Goal: Information Seeking & Learning: Find specific fact

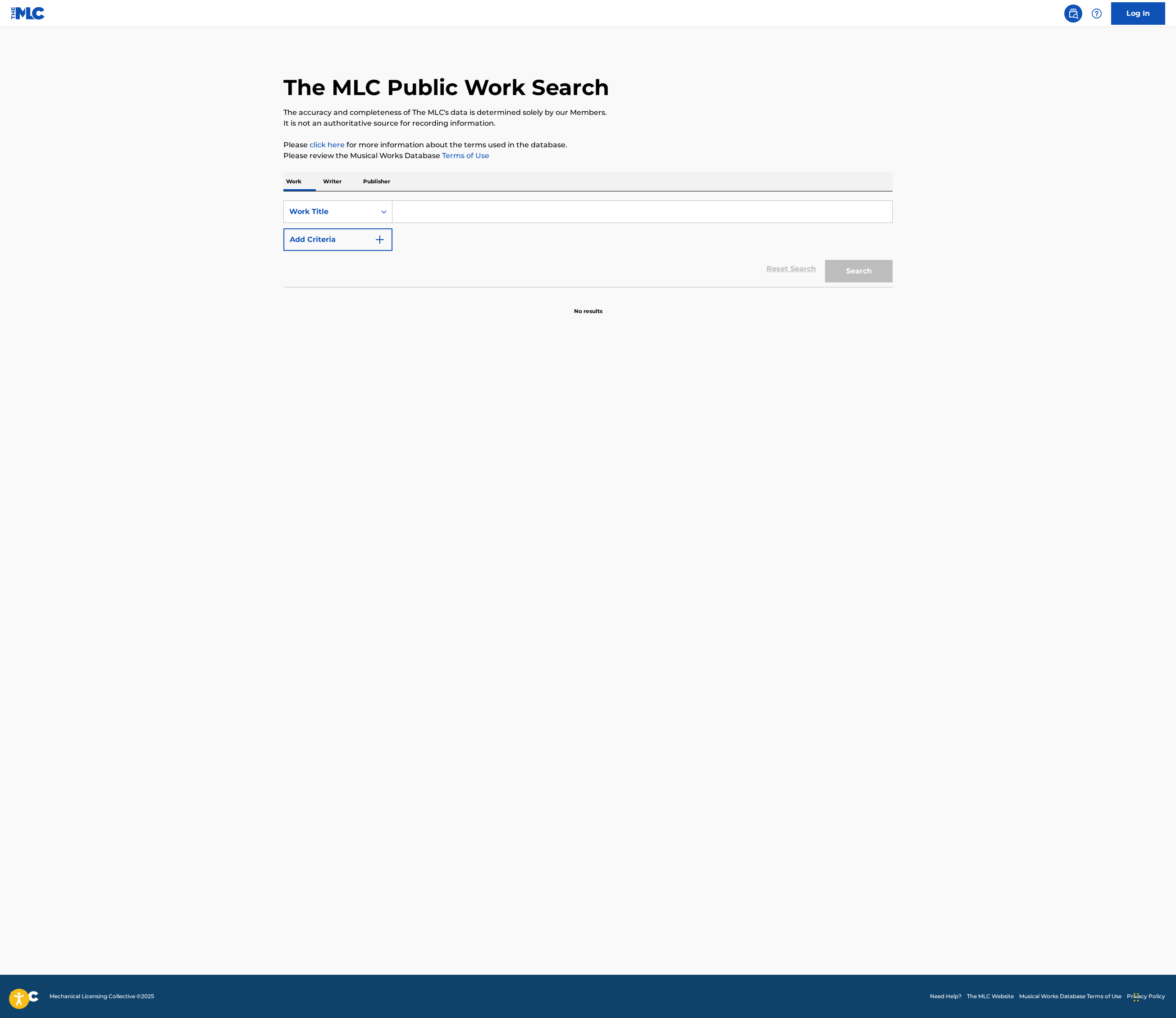
click at [393, 222] on input "Search Form" at bounding box center [643, 212] width 500 height 21
type input "crazy"
click at [283, 251] on button "Add Criteria" at bounding box center [338, 240] width 109 height 23
click at [393, 251] on input "Search Form" at bounding box center [634, 239] width 483 height 21
click at [893, 310] on button "Search" at bounding box center [858, 299] width 68 height 23
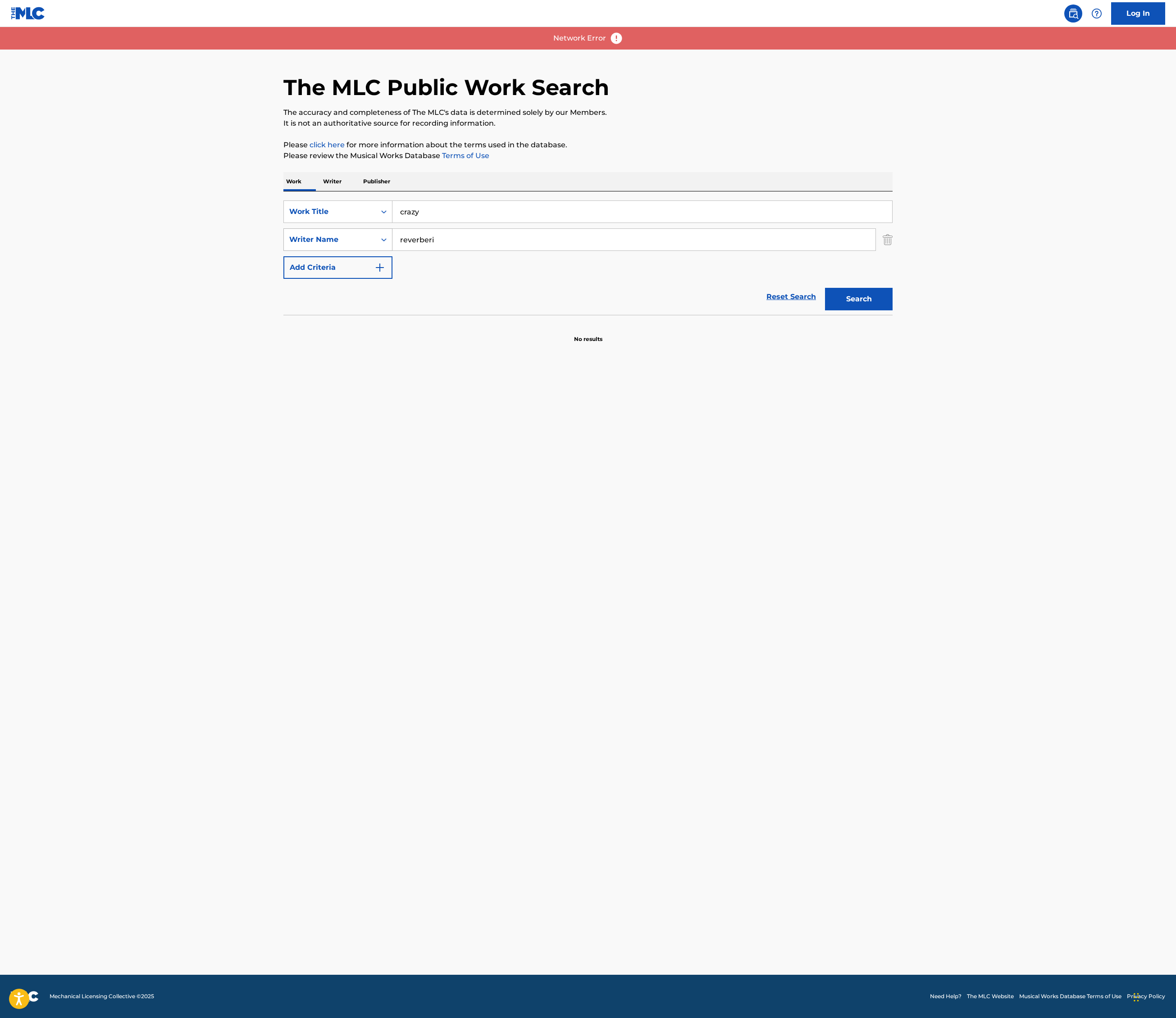
drag, startPoint x: 301, startPoint y: 376, endPoint x: 193, endPoint y: 367, distance: 108.4
click at [283, 251] on div "SearchWithCriteriab03a8e3a-b1d3-434f-834d-b59181a7a163 Writer Name reverberi" at bounding box center [588, 240] width 609 height 23
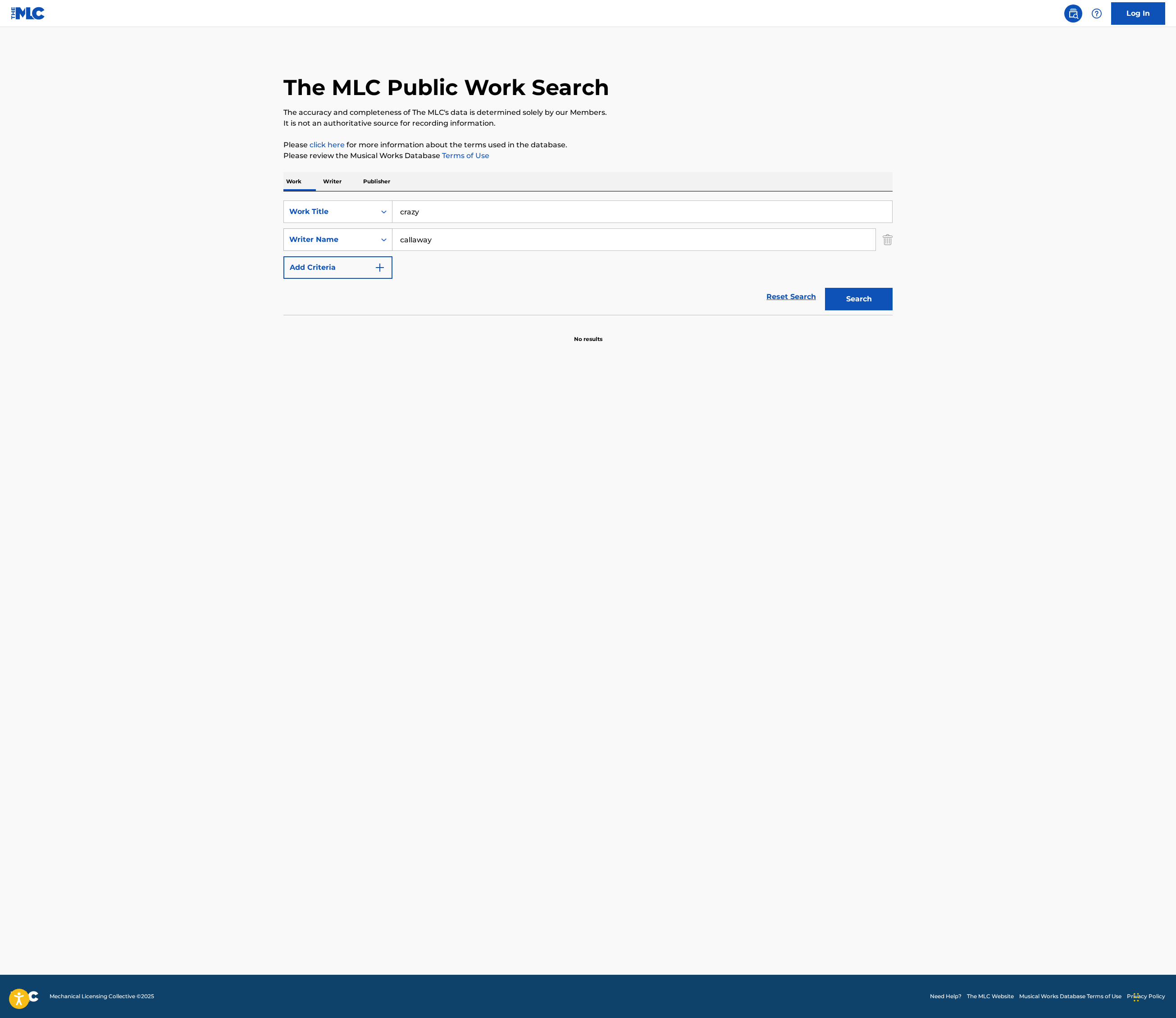
type input "callaway"
click at [893, 310] on button "Search" at bounding box center [858, 299] width 68 height 23
click at [393, 222] on input "Search Form" at bounding box center [643, 212] width 500 height 21
type input "crazy"
click at [283, 251] on button "Add Criteria" at bounding box center [338, 240] width 109 height 23
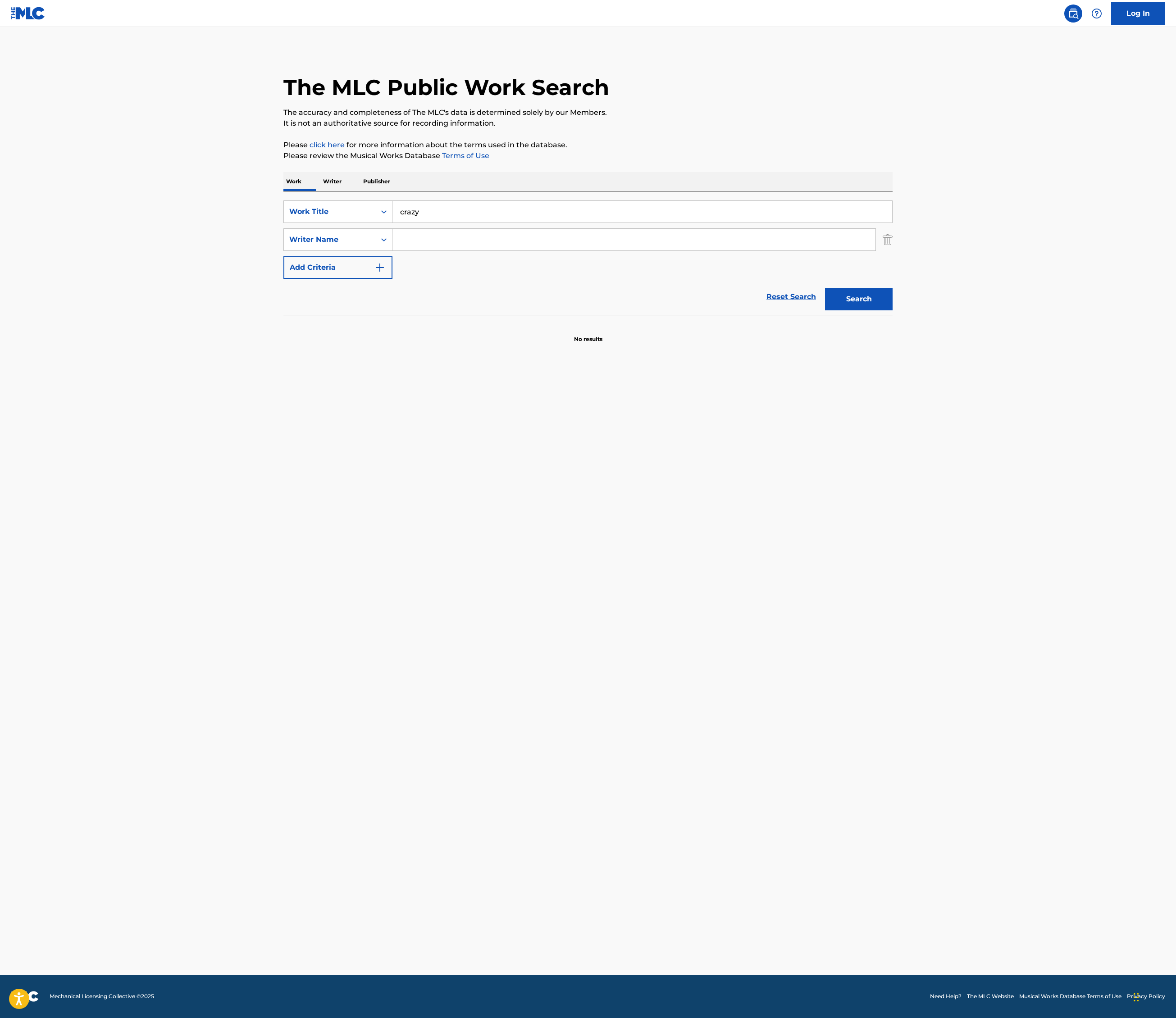
click at [393, 251] on input "Search Form" at bounding box center [634, 239] width 483 height 21
click at [893, 310] on button "Search" at bounding box center [858, 299] width 68 height 23
click at [393, 251] on input "callaway" at bounding box center [634, 239] width 483 height 21
drag, startPoint x: 312, startPoint y: 375, endPoint x: 179, endPoint y: 366, distance: 133.3
click at [283, 251] on div "SearchWithCriteria6f7721bb-ccf6-49c5-ada3-22d7d8da0010 Writer Name callaway" at bounding box center [588, 240] width 609 height 23
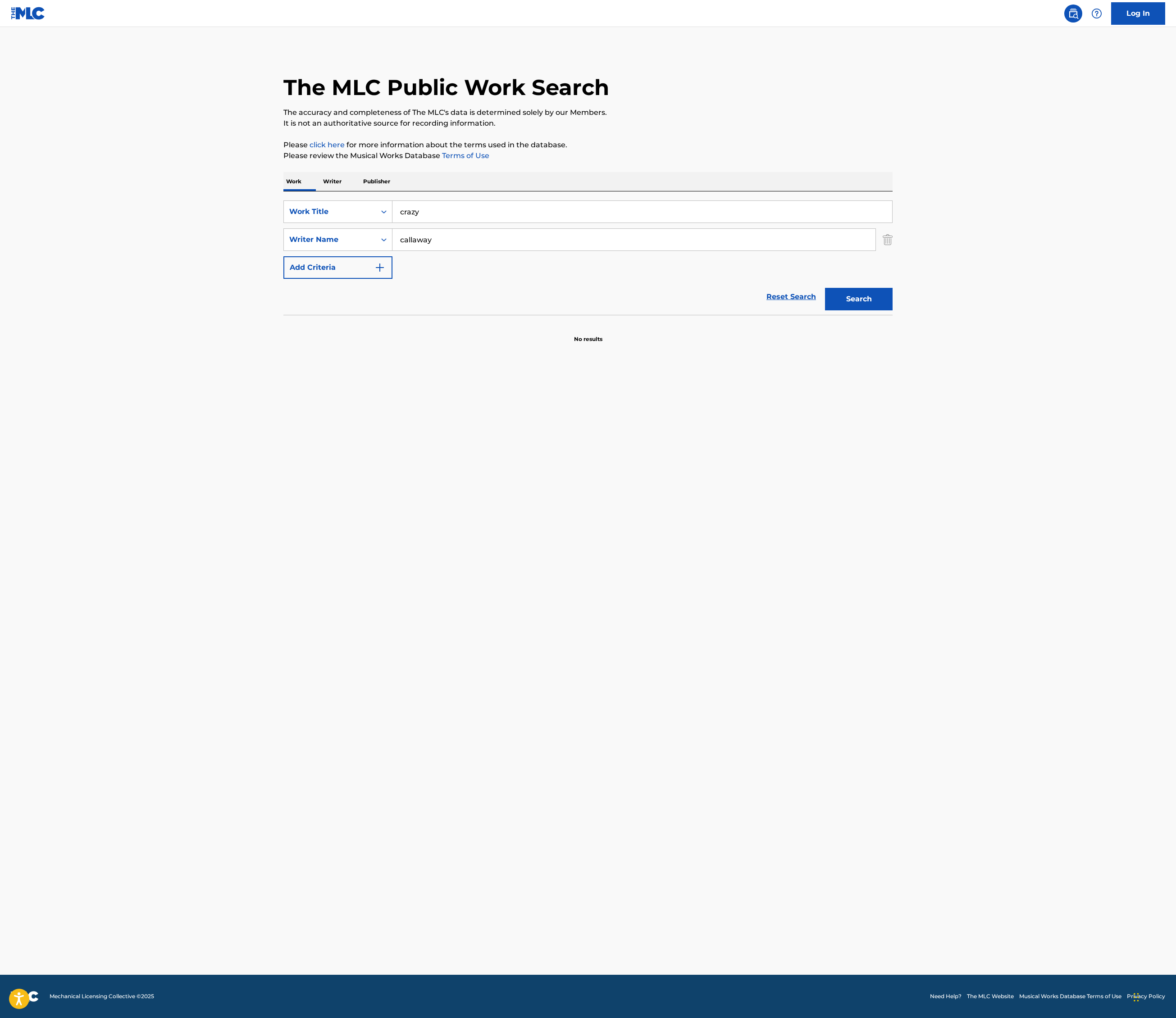
click at [893, 310] on button "Search" at bounding box center [858, 299] width 68 height 23
drag, startPoint x: 312, startPoint y: 375, endPoint x: 193, endPoint y: 362, distance: 119.7
click at [283, 251] on div "SearchWithCriteria6f7721bb-ccf6-49c5-ada3-22d7d8da0010 Writer Name callaway" at bounding box center [588, 240] width 609 height 23
type input "decarlo"
click at [393, 222] on input "Search Form" at bounding box center [643, 212] width 500 height 21
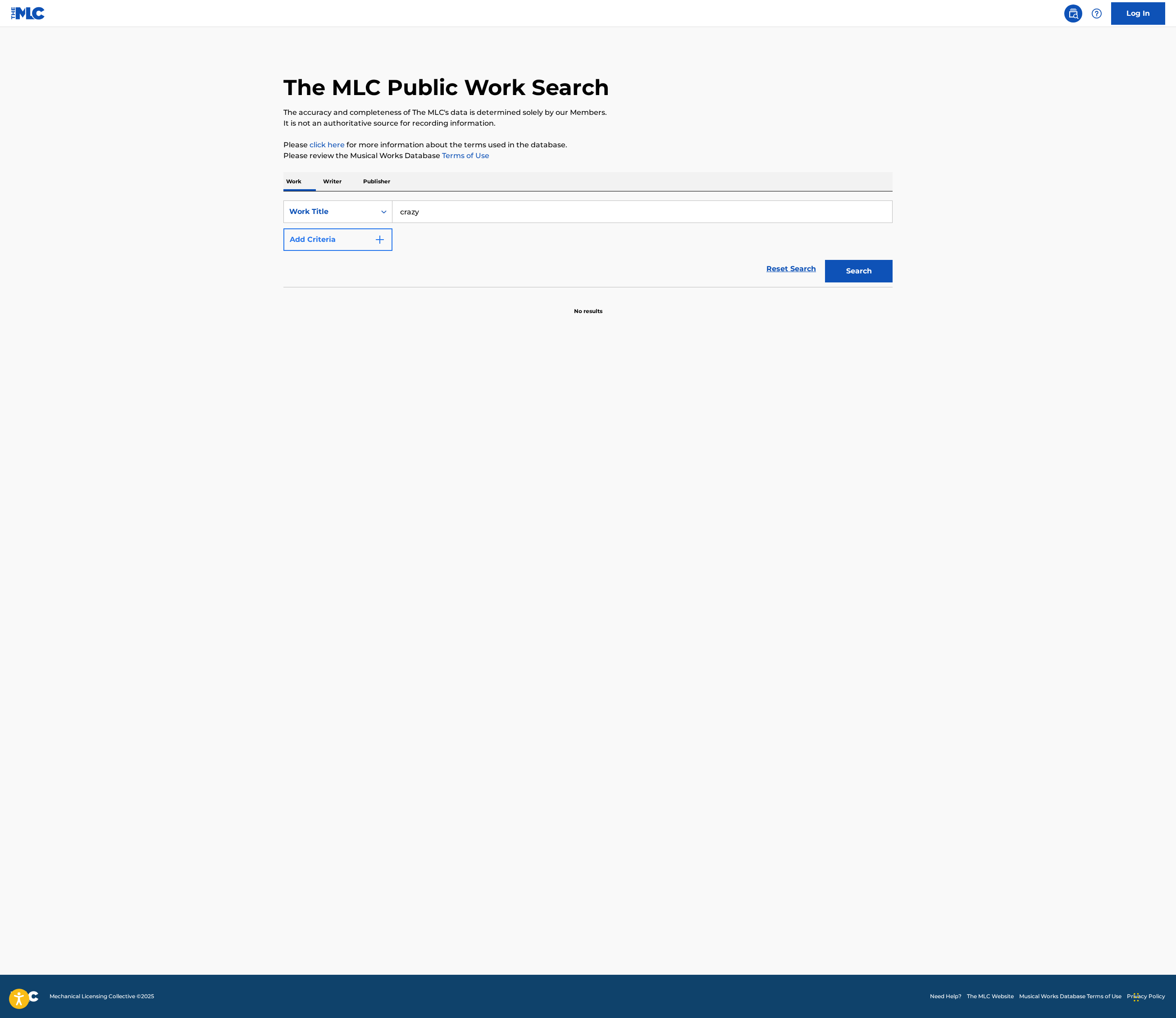
type input "crazy"
click at [374, 245] on img "Search Form" at bounding box center [380, 240] width 11 height 11
click at [393, 251] on input "Search Form" at bounding box center [634, 239] width 483 height 21
click at [893, 310] on button "Search" at bounding box center [858, 299] width 68 height 23
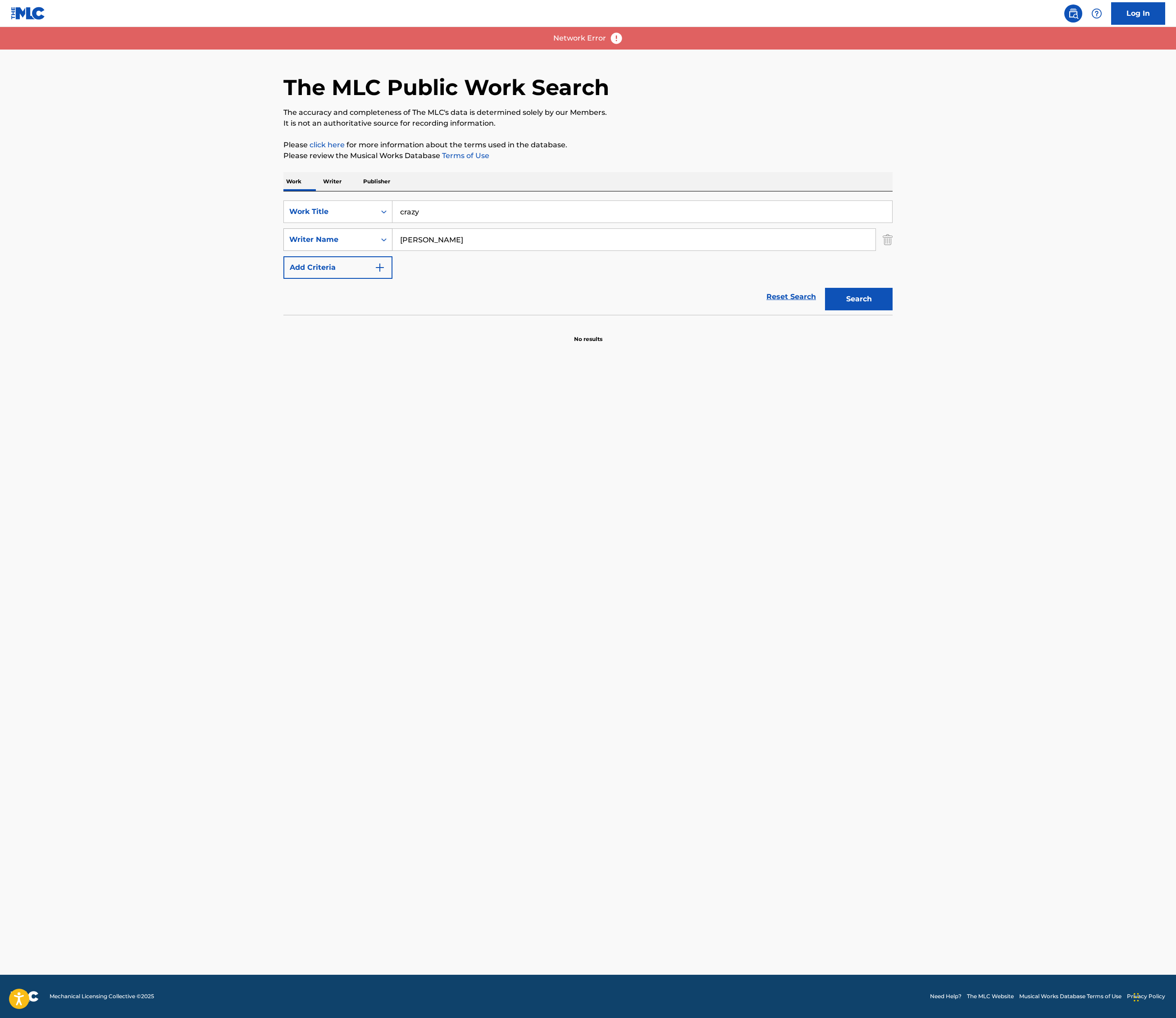
drag, startPoint x: 286, startPoint y: 377, endPoint x: 184, endPoint y: 375, distance: 102.0
click at [283, 251] on div "SearchWithCriteriadcce95d2-9633-47d1-bd9c-0336e8979164 Writer Name decarlo" at bounding box center [588, 240] width 609 height 23
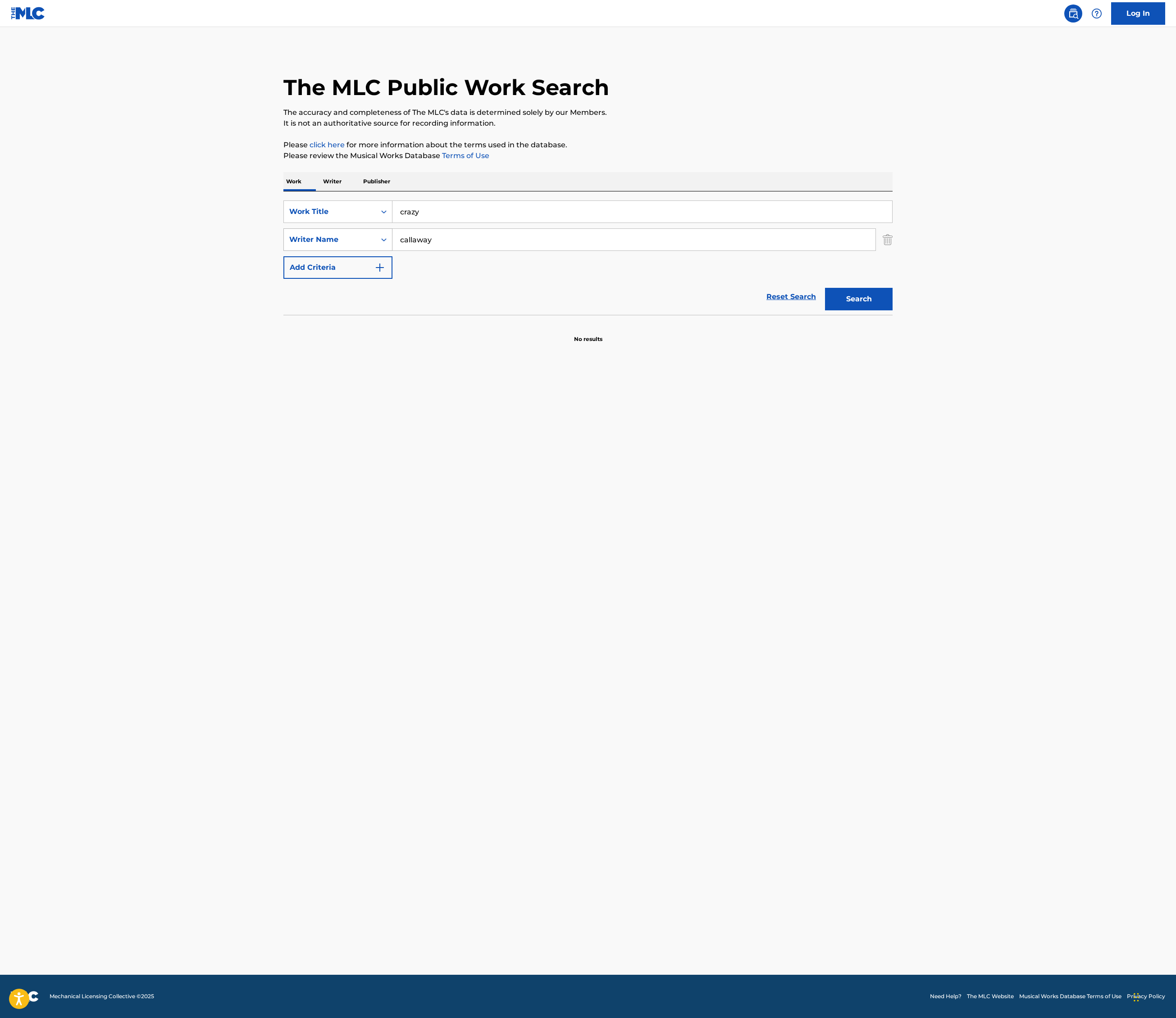
type input "callaway"
click at [893, 310] on button "Search" at bounding box center [858, 299] width 68 height 23
